Goal: Browse casually: Explore the website without a specific task or goal

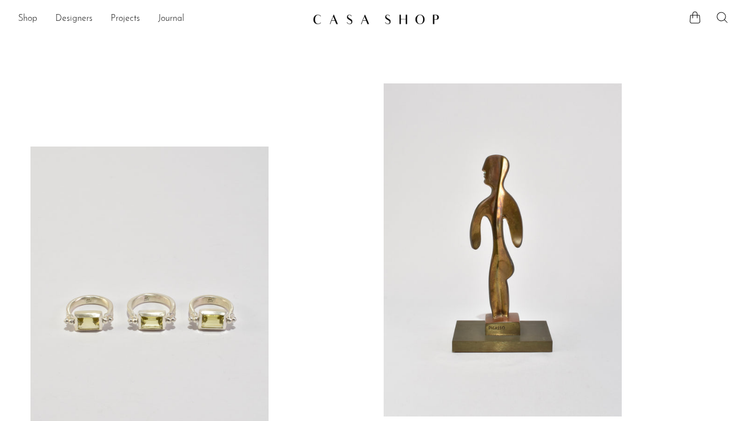
click at [720, 14] on icon at bounding box center [722, 18] width 14 height 14
click at [17, 18] on div "Shop Featured New Arrivals Bestsellers Coming Soon Jewelry Jewelry All Earrings…" at bounding box center [373, 19] width 747 height 20
click at [28, 18] on link "Shop" at bounding box center [27, 19] width 19 height 15
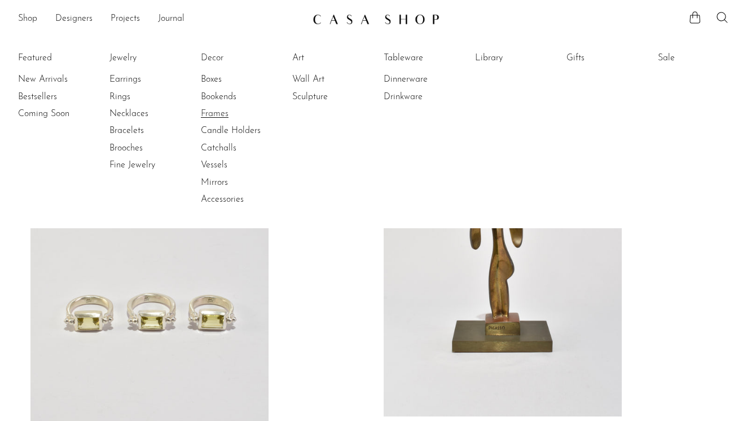
click at [227, 113] on link "Frames" at bounding box center [243, 114] width 85 height 12
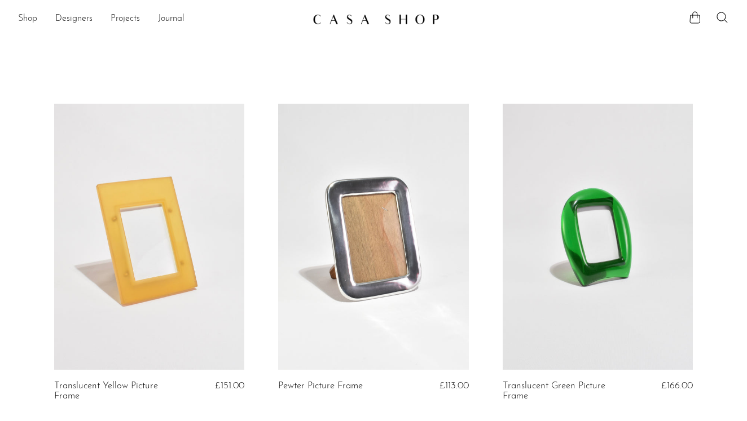
click at [33, 16] on link "Shop" at bounding box center [27, 19] width 19 height 15
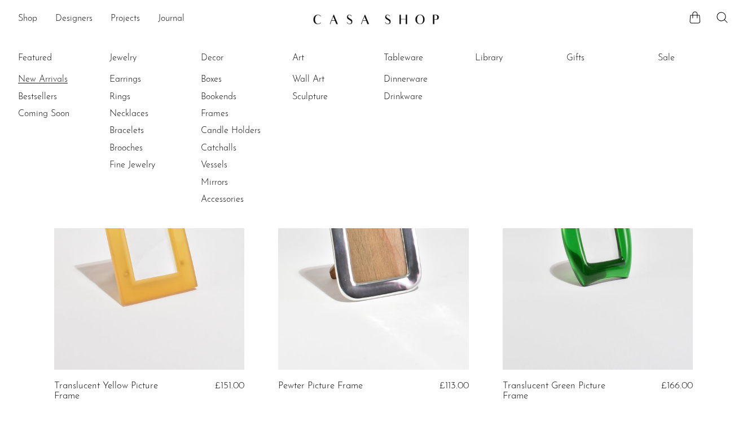
click at [51, 74] on link "New Arrivals" at bounding box center [60, 79] width 85 height 12
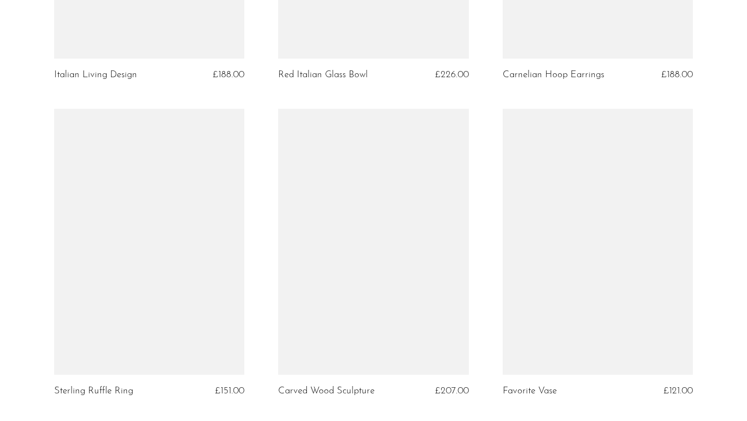
scroll to position [1285, 0]
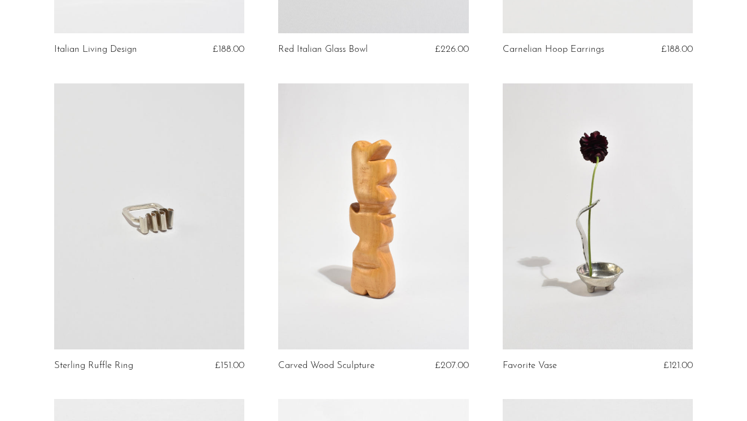
click at [187, 278] on link at bounding box center [149, 216] width 190 height 266
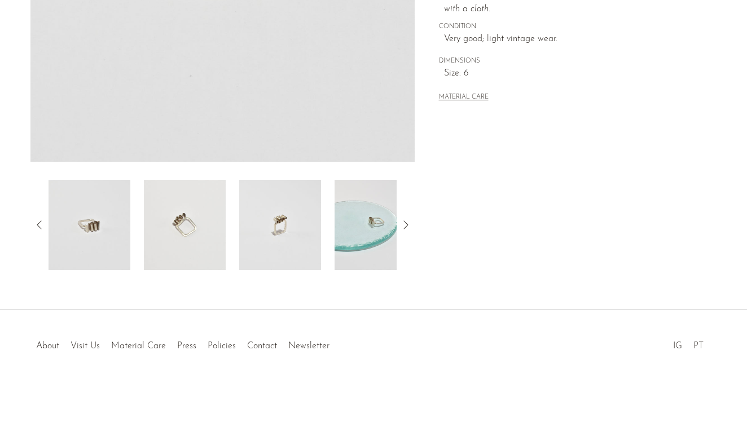
click at [183, 225] on img at bounding box center [185, 225] width 82 height 90
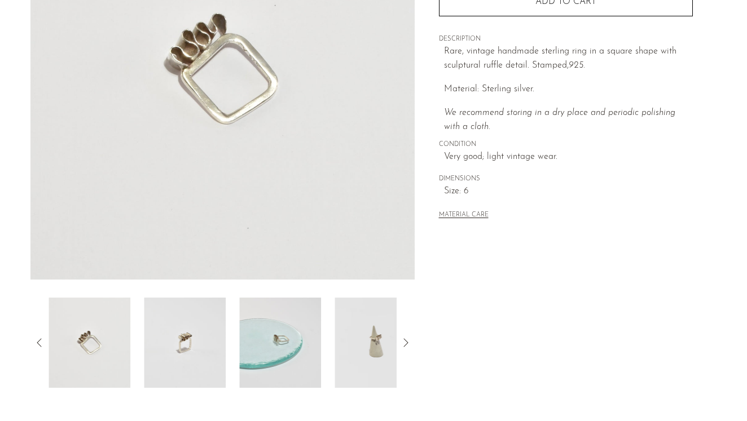
scroll to position [199, 0]
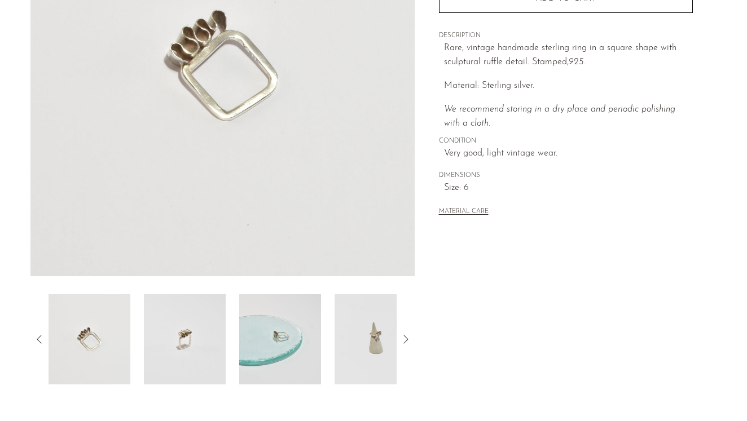
click at [373, 331] on img at bounding box center [375, 339] width 82 height 90
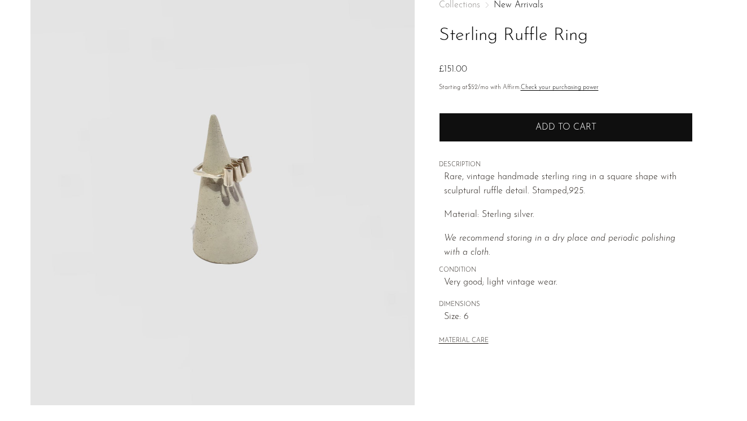
scroll to position [0, 0]
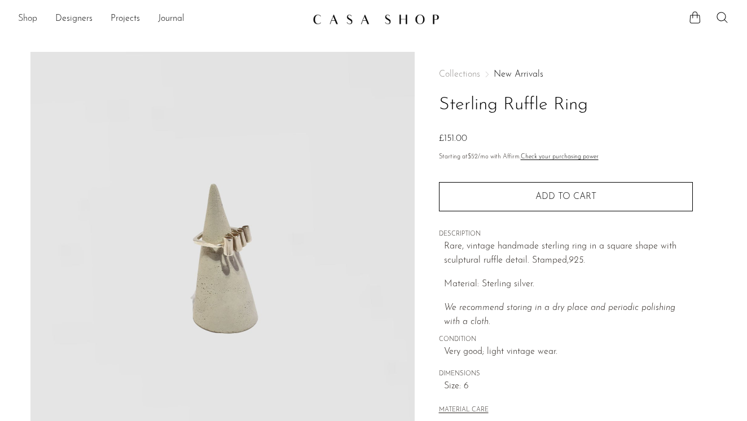
click at [30, 19] on link "Shop" at bounding box center [27, 19] width 19 height 15
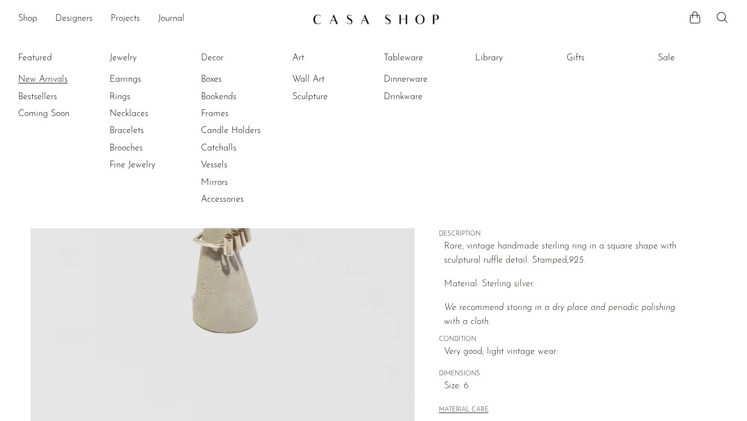
click at [37, 80] on link "New Arrivals" at bounding box center [60, 79] width 85 height 12
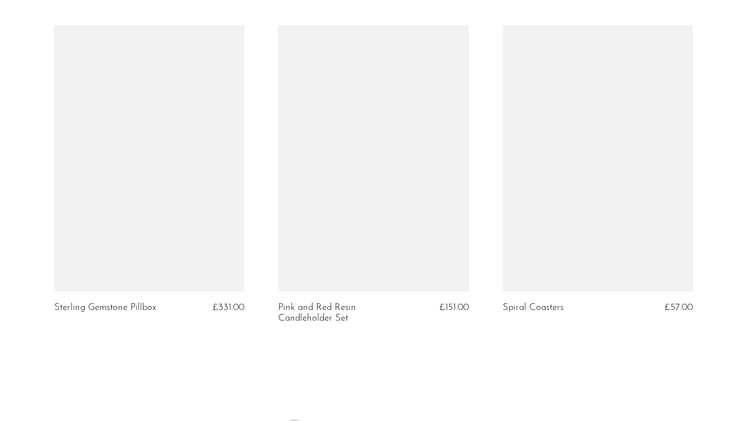
scroll to position [3607, 0]
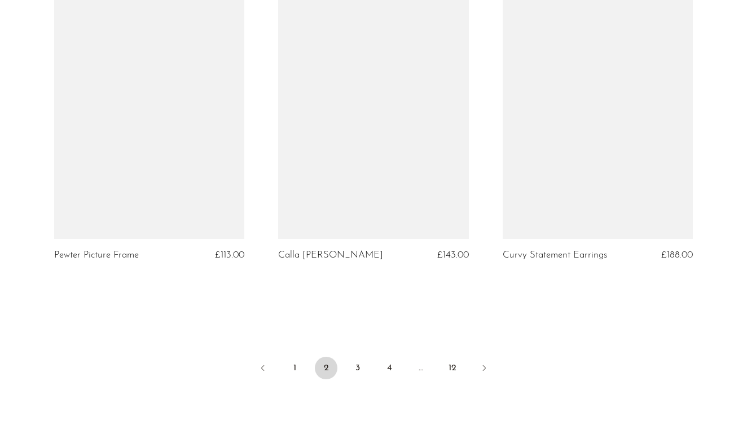
scroll to position [3672, 0]
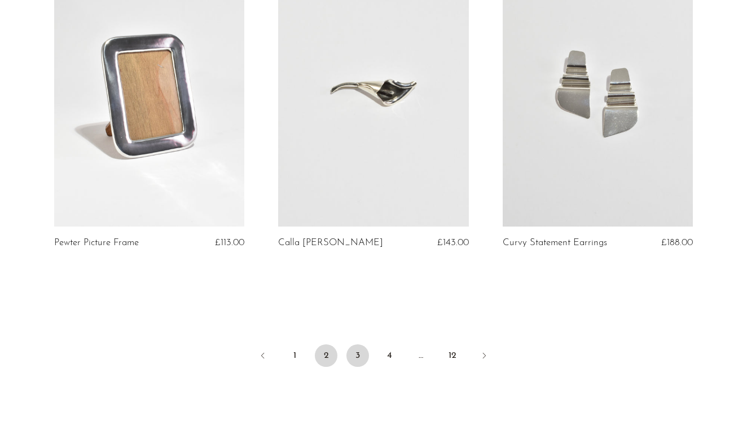
click at [353, 351] on link "3" at bounding box center [357, 356] width 23 height 23
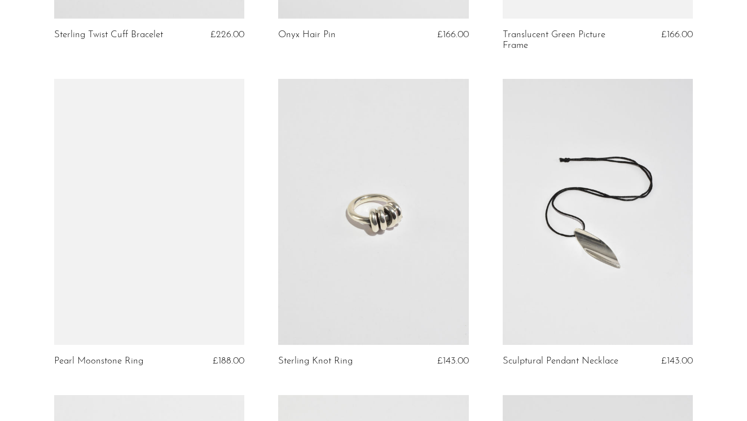
scroll to position [996, 0]
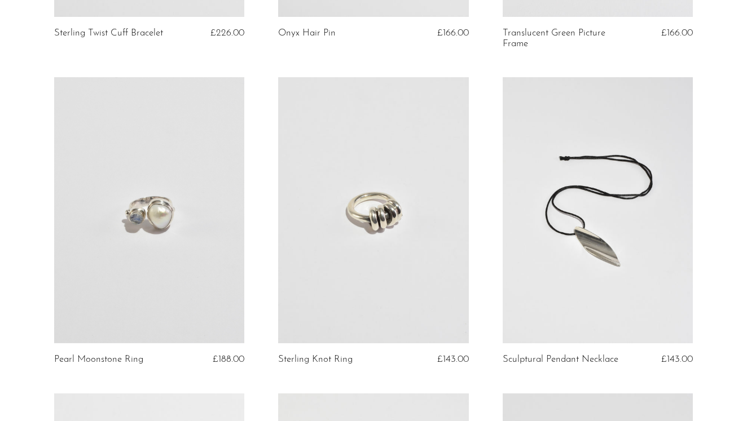
click at [423, 279] on link at bounding box center [373, 210] width 190 height 266
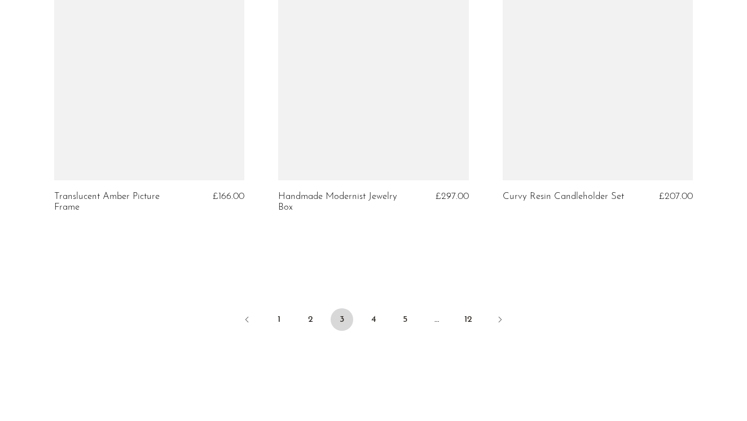
scroll to position [3749, 0]
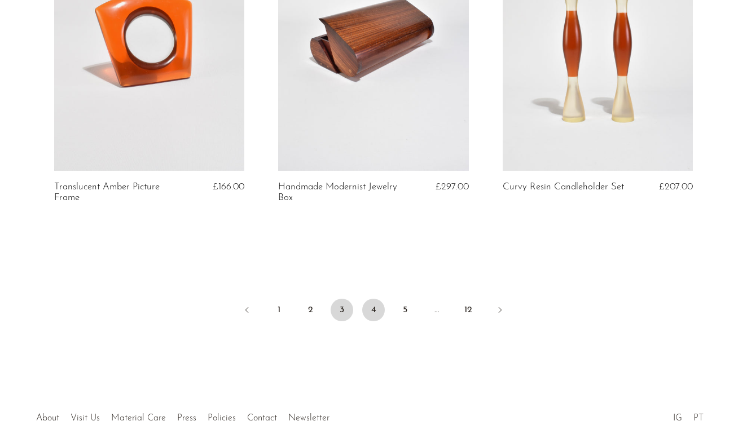
click at [377, 306] on link "4" at bounding box center [373, 310] width 23 height 23
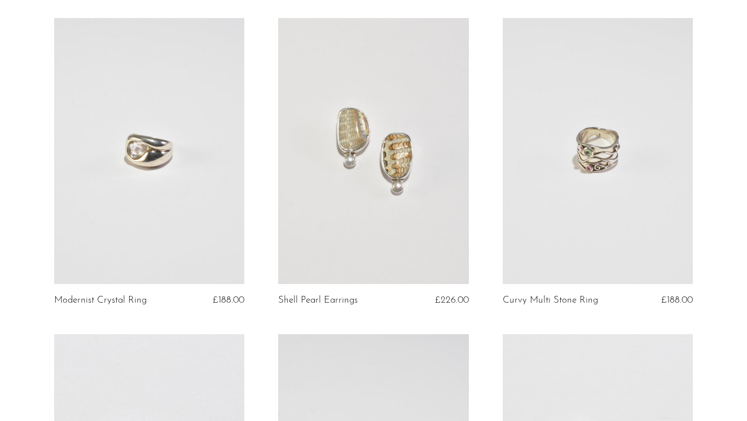
scroll to position [1688, 0]
click at [186, 204] on link at bounding box center [149, 150] width 190 height 266
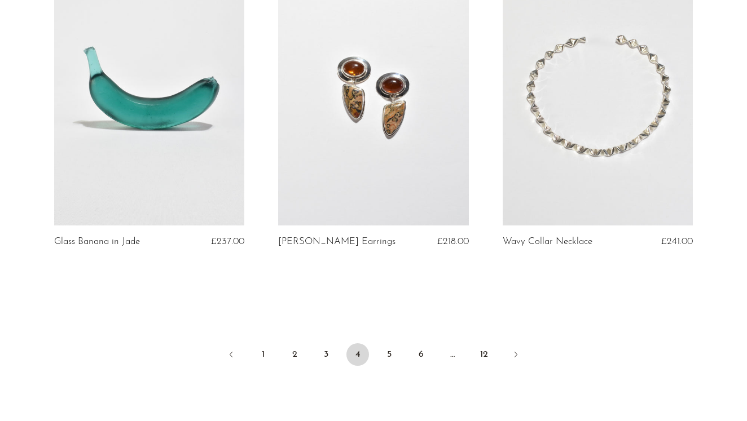
scroll to position [3790, 0]
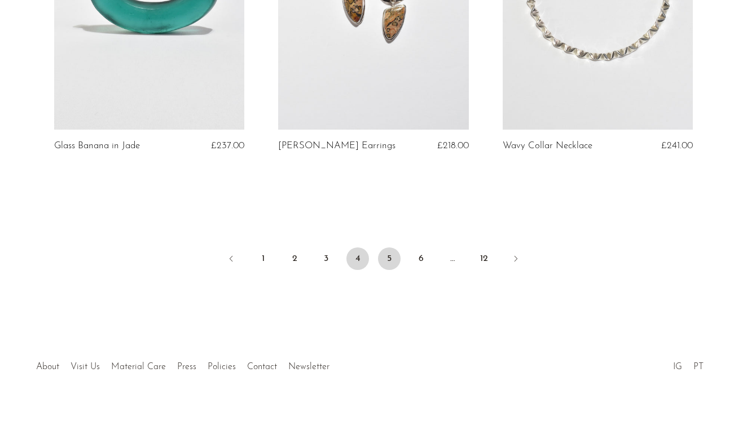
click at [390, 248] on link "5" at bounding box center [389, 259] width 23 height 23
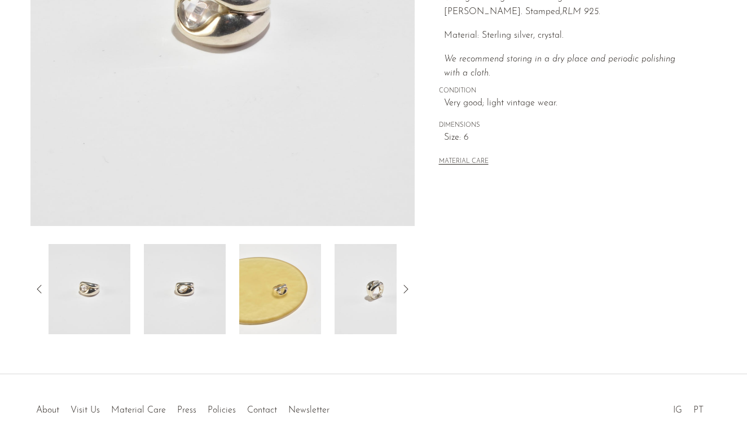
scroll to position [313, 0]
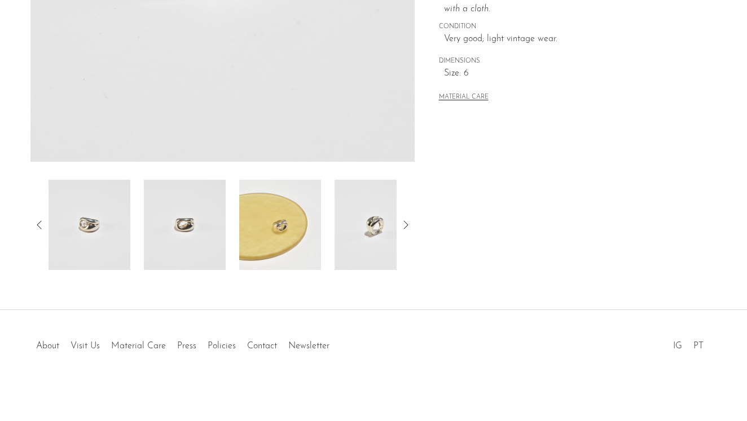
click at [376, 225] on img at bounding box center [375, 225] width 82 height 90
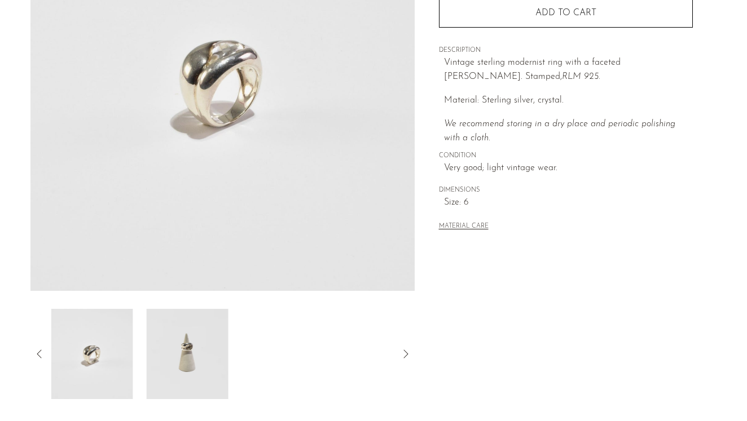
scroll to position [0, 0]
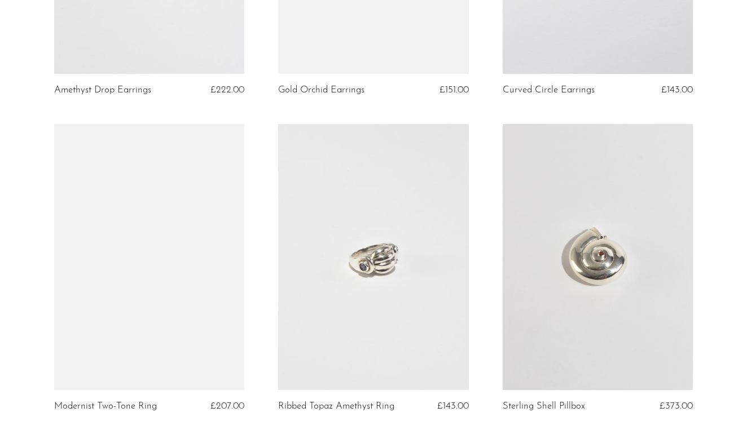
scroll to position [1939, 0]
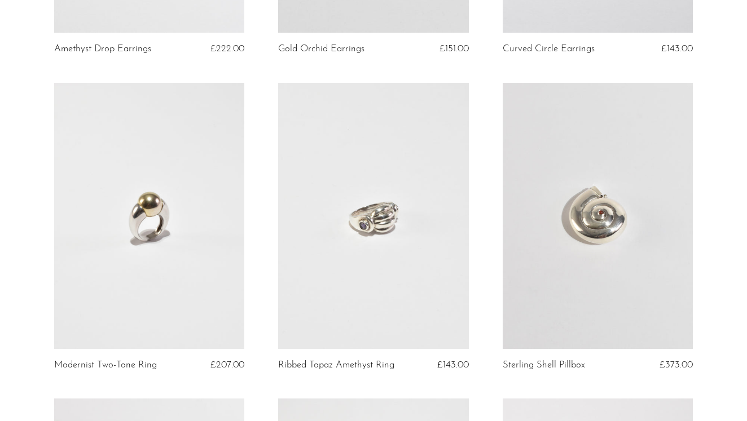
click at [197, 268] on link at bounding box center [149, 216] width 190 height 266
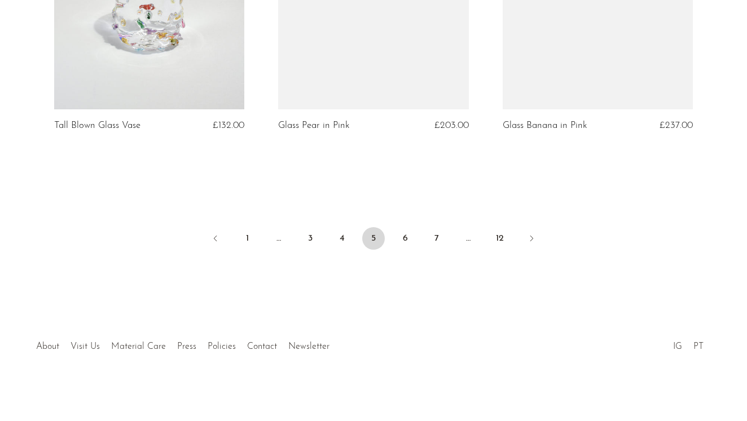
scroll to position [3790, 0]
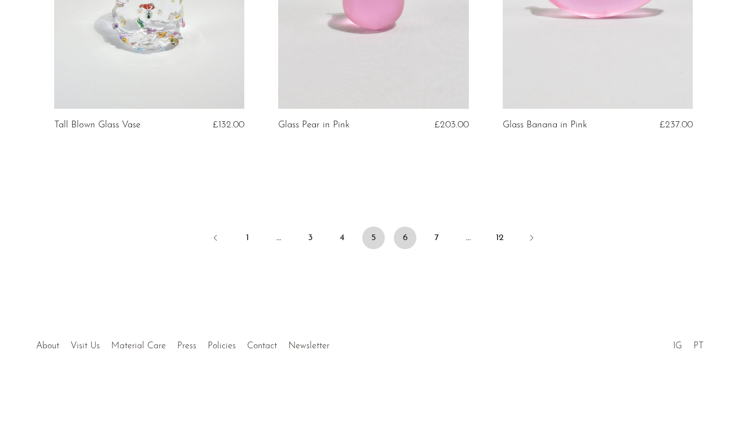
click at [400, 236] on link "6" at bounding box center [405, 238] width 23 height 23
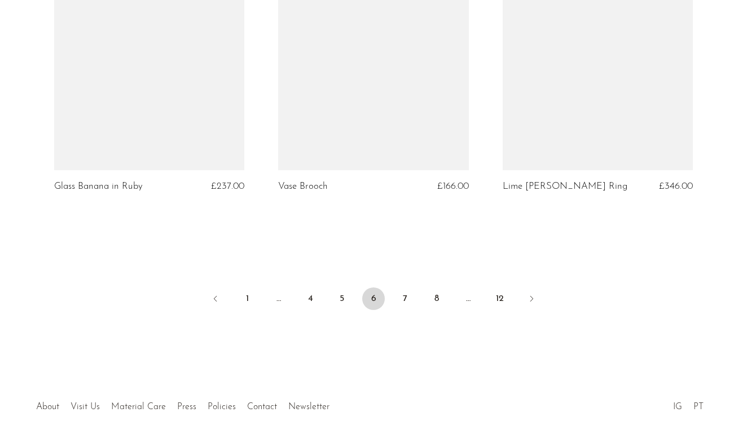
scroll to position [3739, 0]
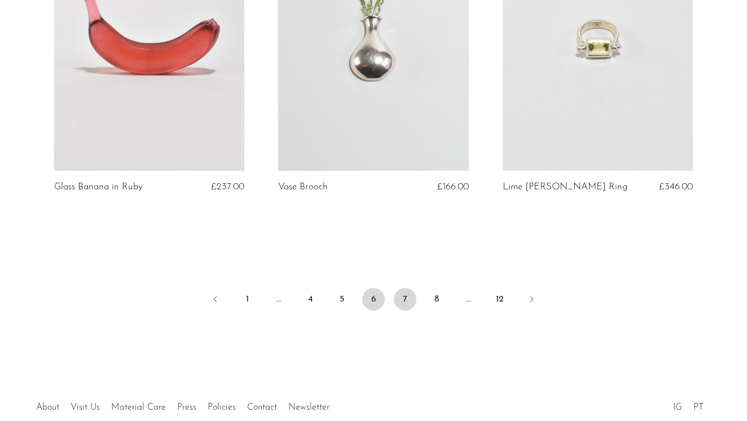
click at [413, 294] on link "7" at bounding box center [405, 299] width 23 height 23
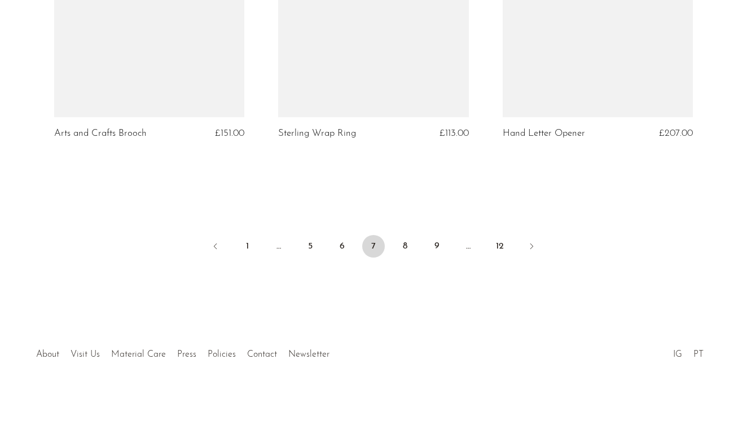
scroll to position [3769, 0]
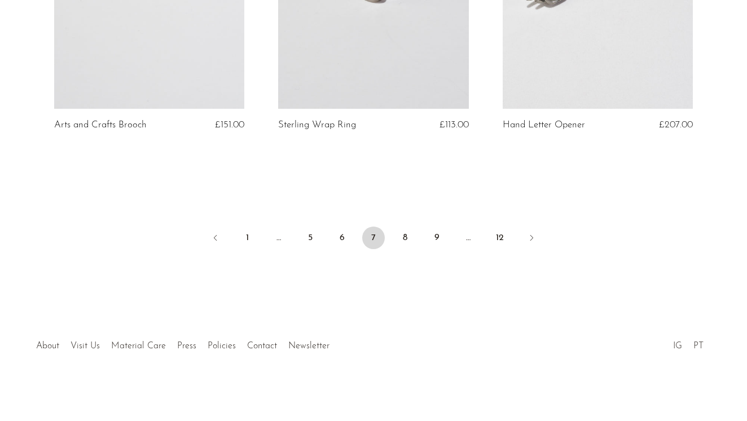
click at [412, 247] on li "8" at bounding box center [405, 239] width 23 height 25
click at [406, 236] on link "8" at bounding box center [405, 238] width 23 height 23
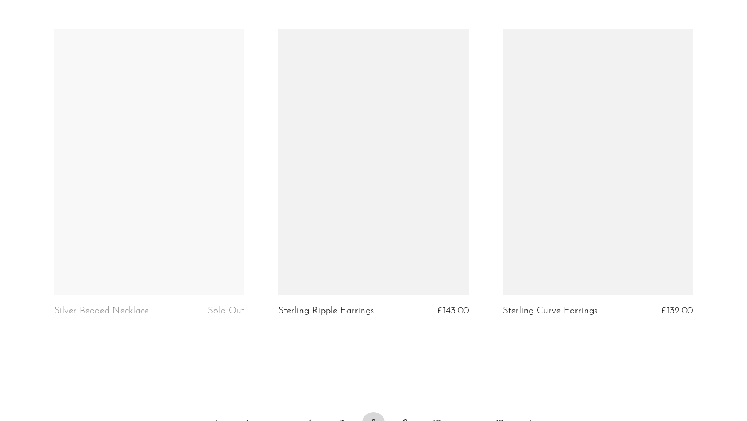
scroll to position [3759, 0]
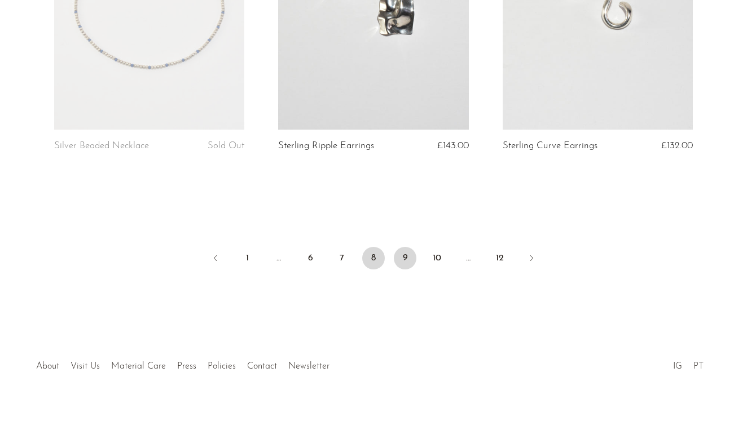
click at [402, 247] on link "9" at bounding box center [405, 258] width 23 height 23
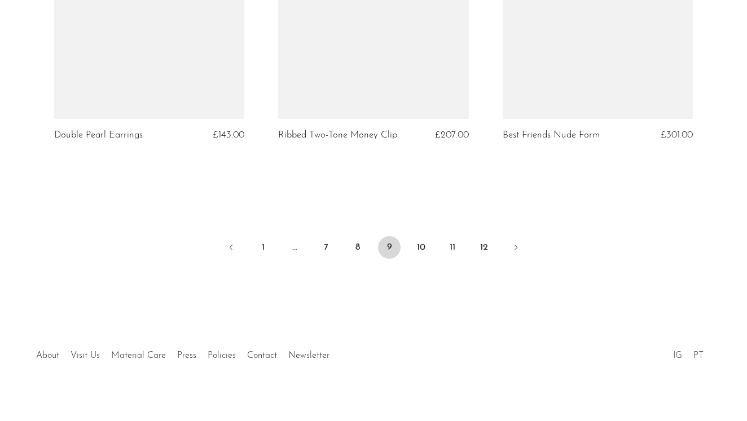
scroll to position [3759, 0]
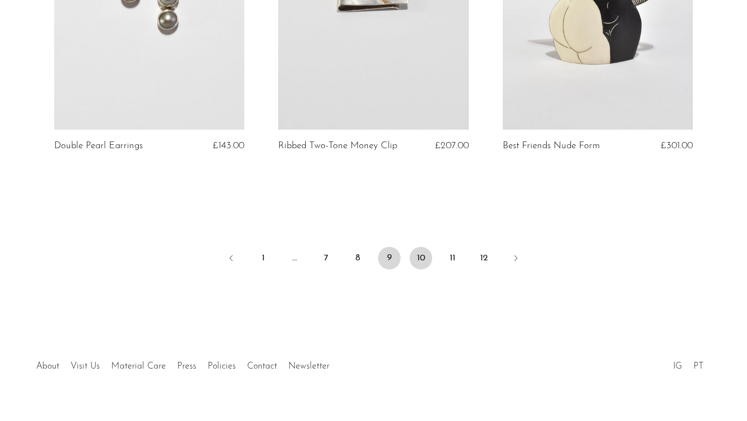
click at [417, 258] on link "10" at bounding box center [420, 258] width 23 height 23
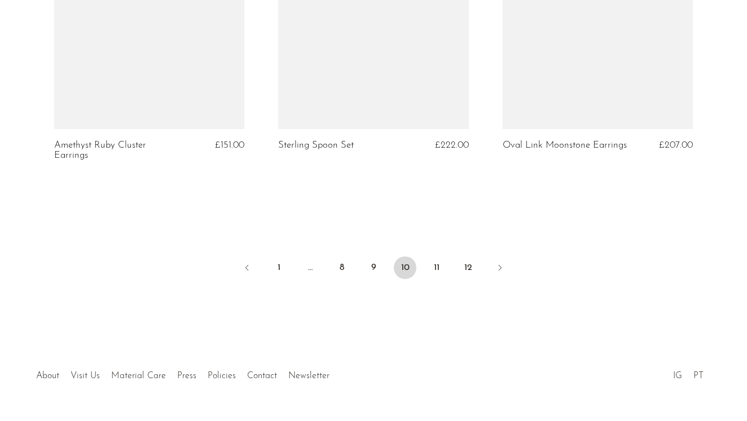
scroll to position [3749, 0]
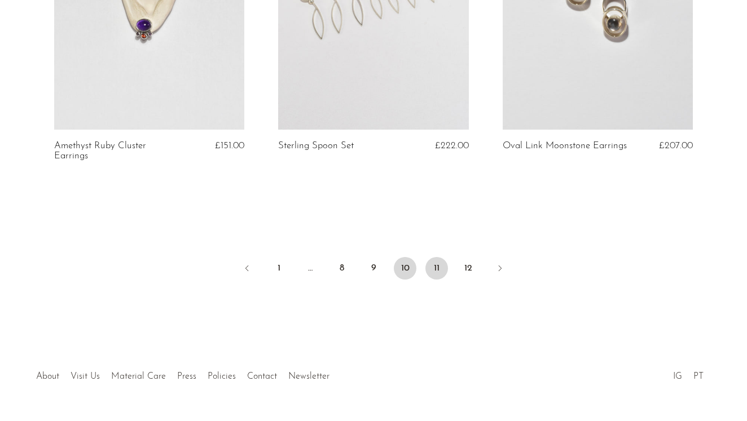
click at [443, 266] on link "11" at bounding box center [436, 268] width 23 height 23
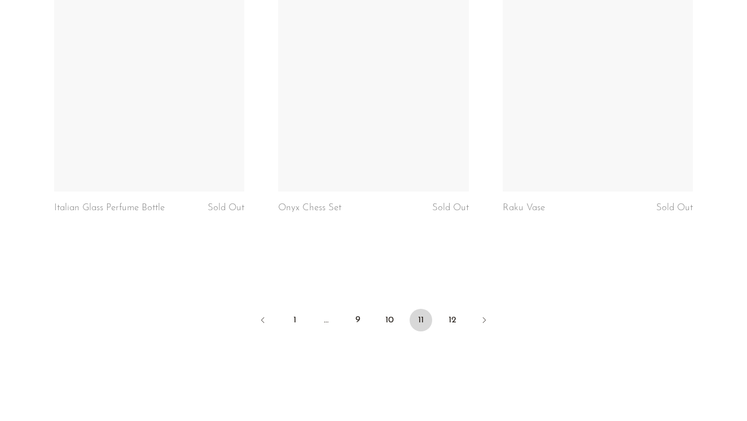
scroll to position [3696, 0]
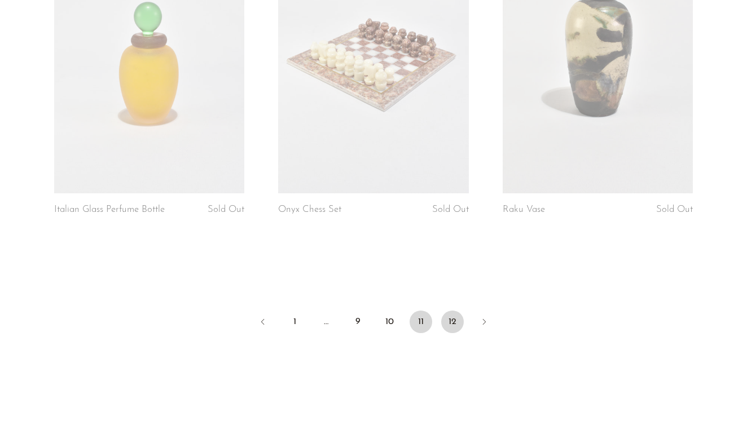
click at [460, 315] on link "12" at bounding box center [452, 322] width 23 height 23
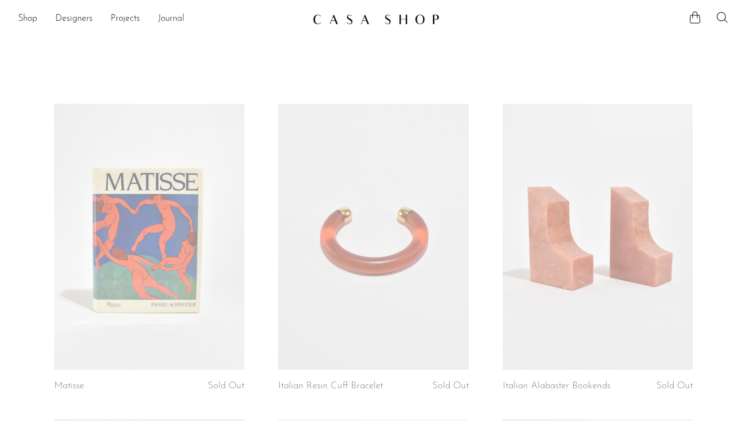
click at [168, 19] on link "Journal" at bounding box center [171, 19] width 27 height 15
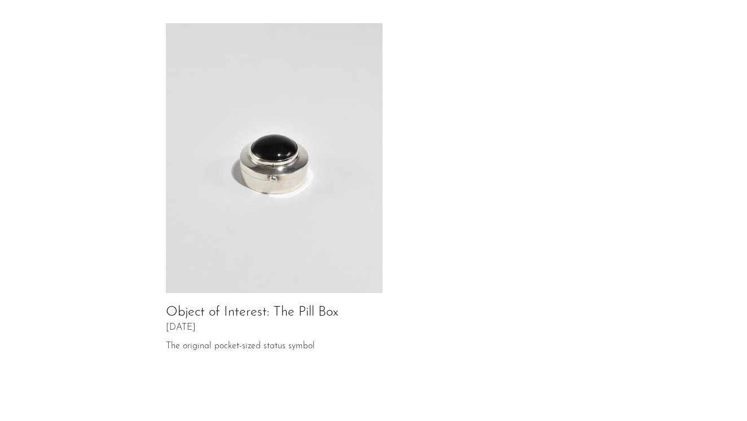
scroll to position [623, 0]
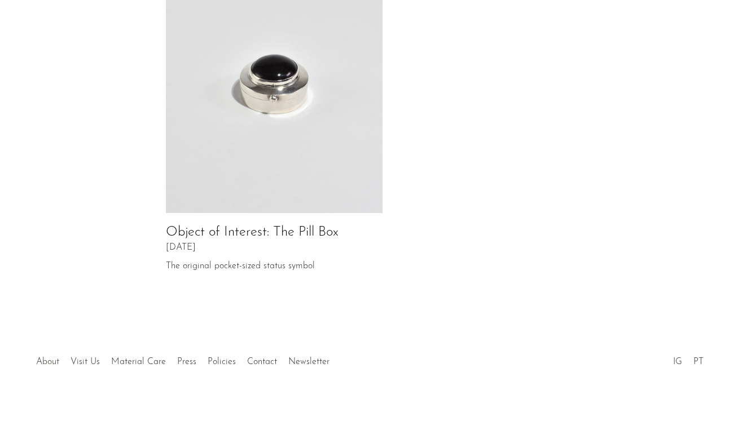
click at [52, 358] on link "About" at bounding box center [47, 362] width 23 height 9
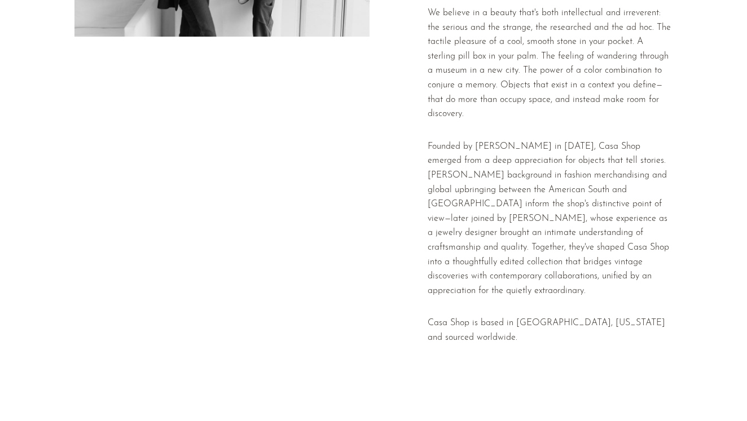
scroll to position [318, 0]
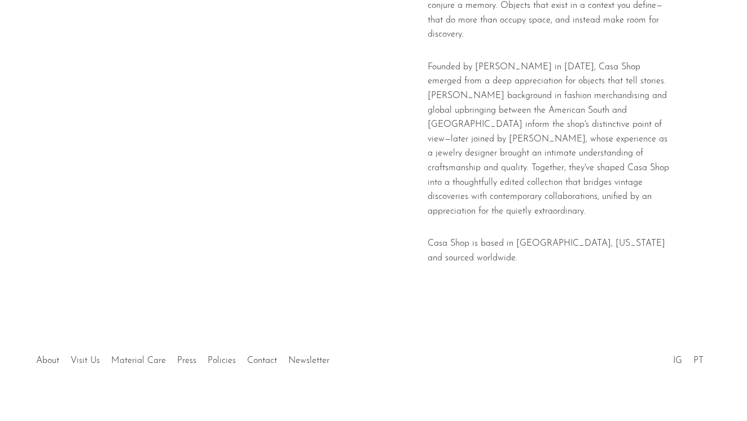
click at [83, 354] on li "Visit Us" at bounding box center [85, 361] width 41 height 15
click at [87, 356] on link "Visit Us" at bounding box center [85, 360] width 29 height 9
